Goal: Task Accomplishment & Management: Manage account settings

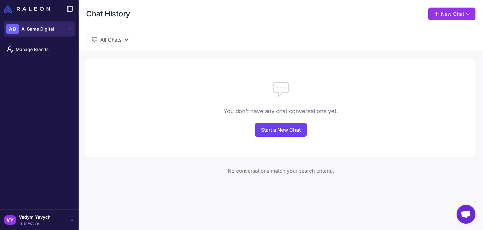
click at [58, 26] on button "AD A-Game Digital" at bounding box center [39, 28] width 71 height 15
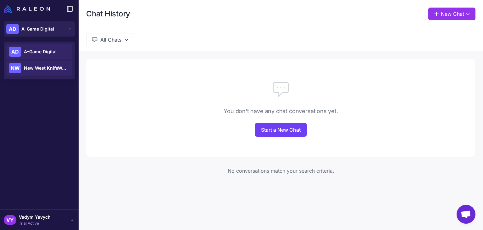
click at [49, 66] on span "New West KnifeWorks" at bounding box center [46, 67] width 44 height 7
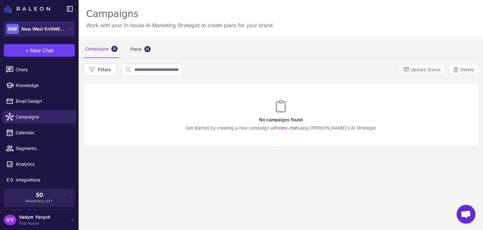
click at [36, 26] on span "New West KnifeWorks" at bounding box center [43, 28] width 44 height 7
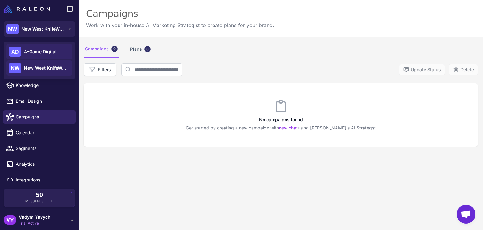
click at [41, 50] on span "A-Game Digital" at bounding box center [40, 51] width 33 height 7
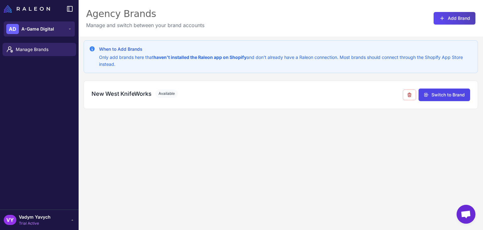
click at [54, 32] on button "AD A-Game Digital" at bounding box center [39, 28] width 71 height 15
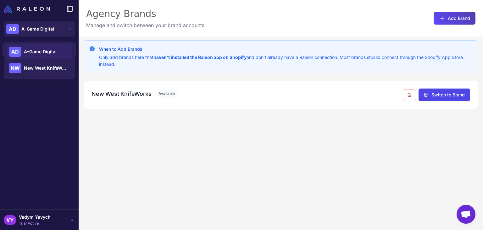
click at [48, 52] on span "A-Game Digital" at bounding box center [40, 51] width 33 height 7
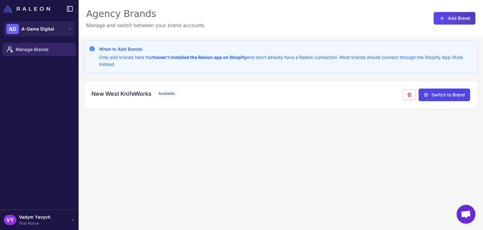
click at [53, 222] on div "VY Vadym Yavych Trial Active" at bounding box center [39, 219] width 71 height 13
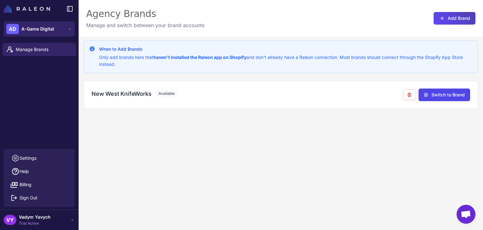
click at [43, 30] on span "A-Game Digital" at bounding box center [37, 28] width 33 height 7
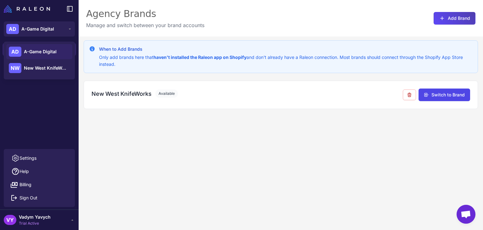
click at [38, 51] on span "A-Game Digital" at bounding box center [40, 51] width 33 height 7
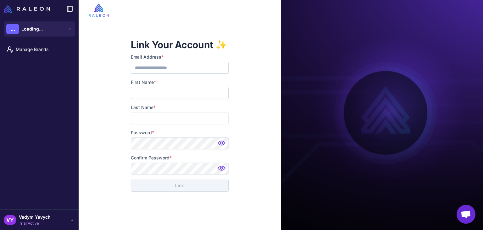
type input "**********"
click at [161, 96] on input "First Name *" at bounding box center [179, 93] width 97 height 12
type input "*****"
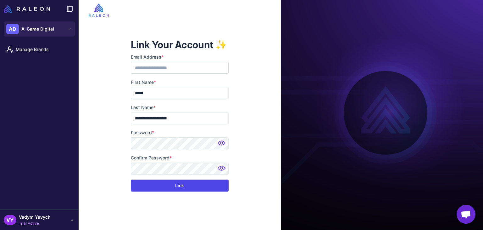
click at [184, 185] on button "Link" at bounding box center [179, 185] width 97 height 12
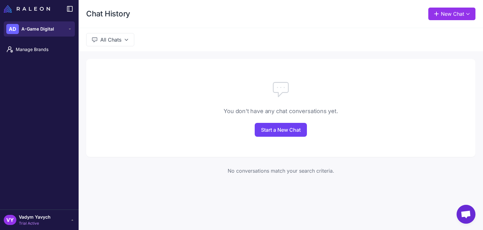
click at [57, 33] on button "AD A-Game Digital" at bounding box center [39, 28] width 71 height 15
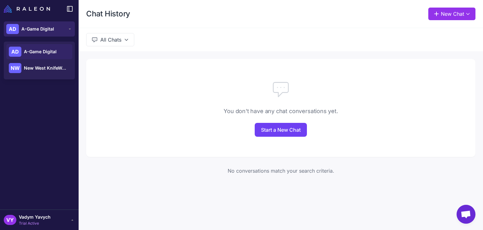
click at [57, 33] on button "AD A-Game Digital" at bounding box center [39, 28] width 71 height 15
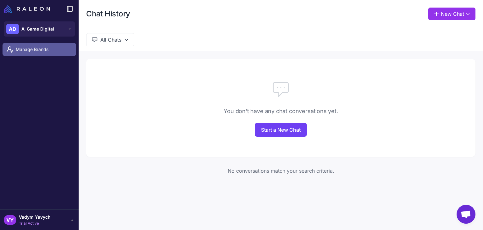
click at [42, 49] on span "Manage Brands" at bounding box center [43, 49] width 55 height 7
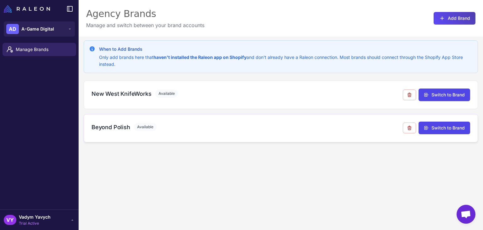
click at [239, 139] on div "Beyond Polish Available Switch to Brand" at bounding box center [281, 128] width 394 height 28
click at [440, 122] on button "Switch to Brand" at bounding box center [445, 127] width 52 height 13
